Goal: Find specific page/section: Find specific page/section

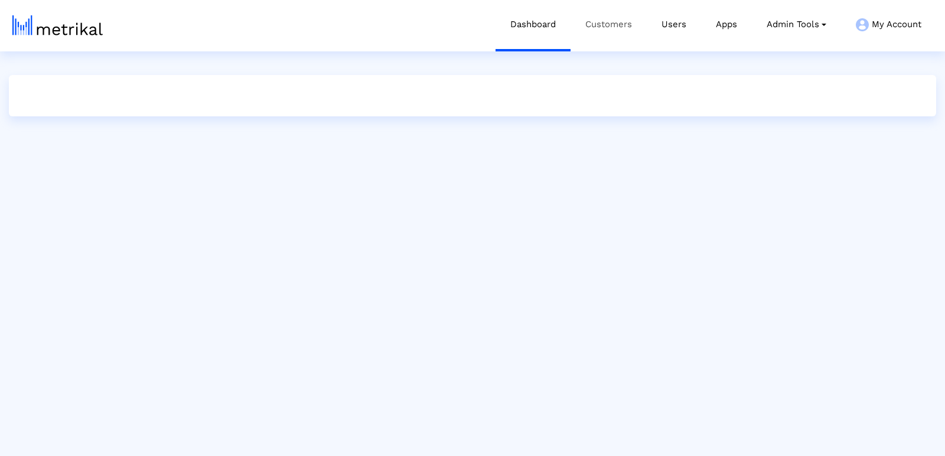
click at [594, 25] on link "Customers" at bounding box center [609, 24] width 76 height 49
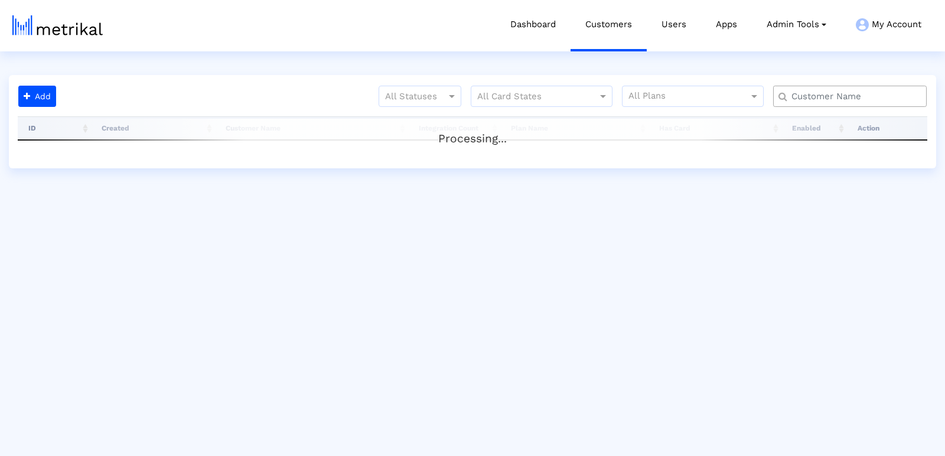
click at [816, 98] on input "text" at bounding box center [852, 96] width 139 height 12
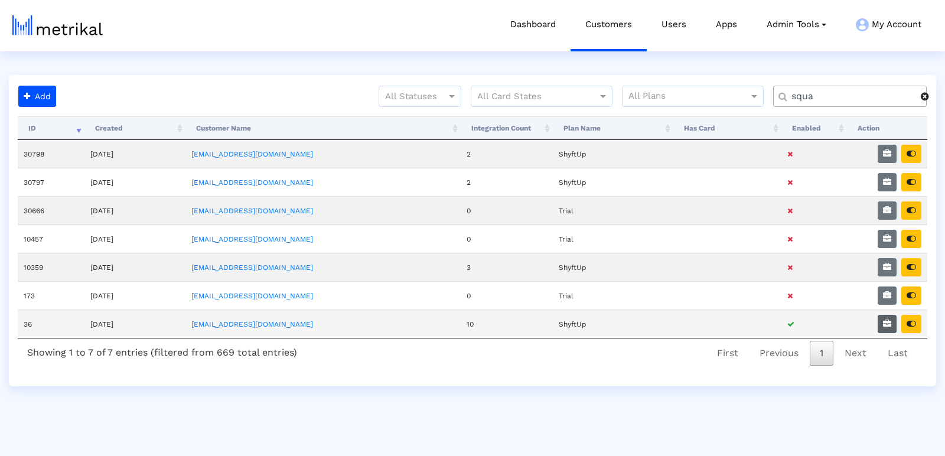
type input "squa"
click at [894, 315] on button "button" at bounding box center [887, 324] width 19 height 18
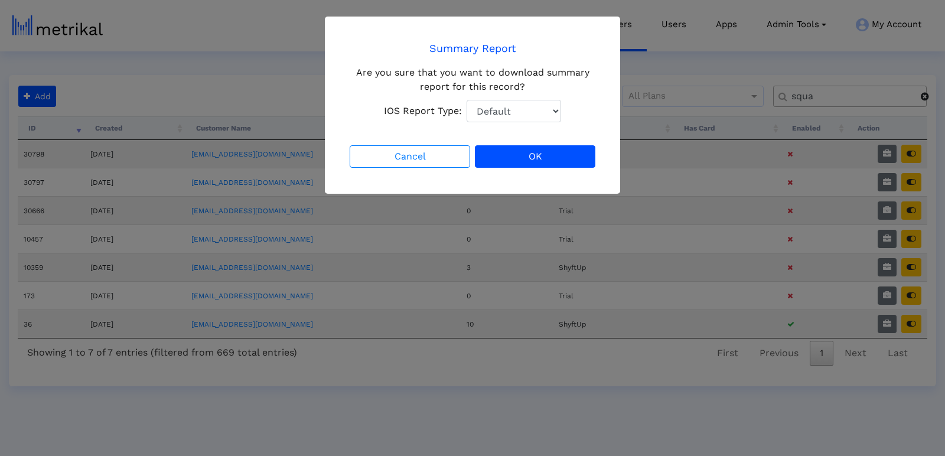
click at [502, 118] on select "Default Total Downloads New Downloads Redownloads" at bounding box center [514, 111] width 95 height 22
select select "1: 1"
click at [467, 100] on select "Default Total Downloads New Downloads Redownloads" at bounding box center [514, 111] width 95 height 22
click at [539, 160] on button "OK" at bounding box center [535, 156] width 121 height 22
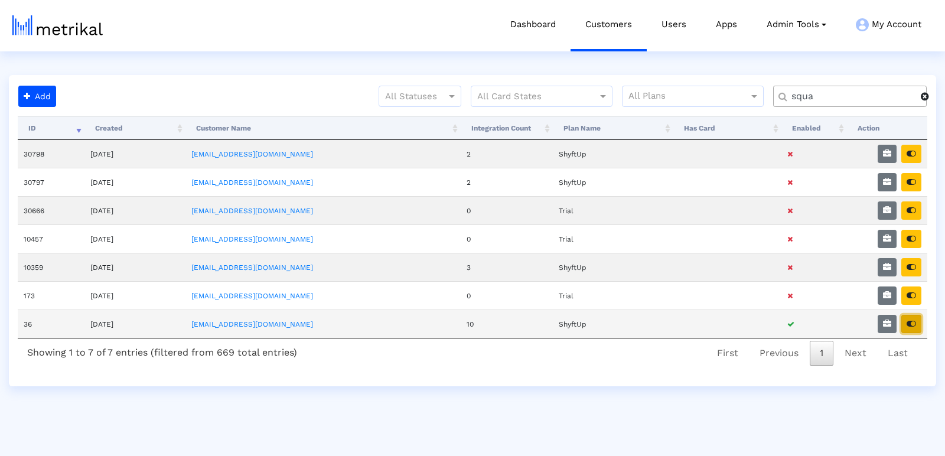
click at [913, 321] on icon "button" at bounding box center [911, 324] width 9 height 8
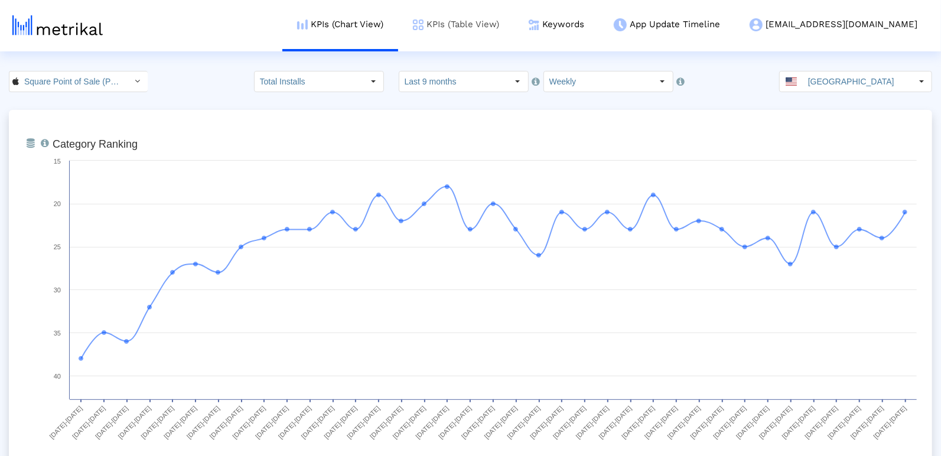
click at [514, 18] on link "KPIs (Table View)" at bounding box center [456, 24] width 116 height 49
